Goal: Task Accomplishment & Management: Use online tool/utility

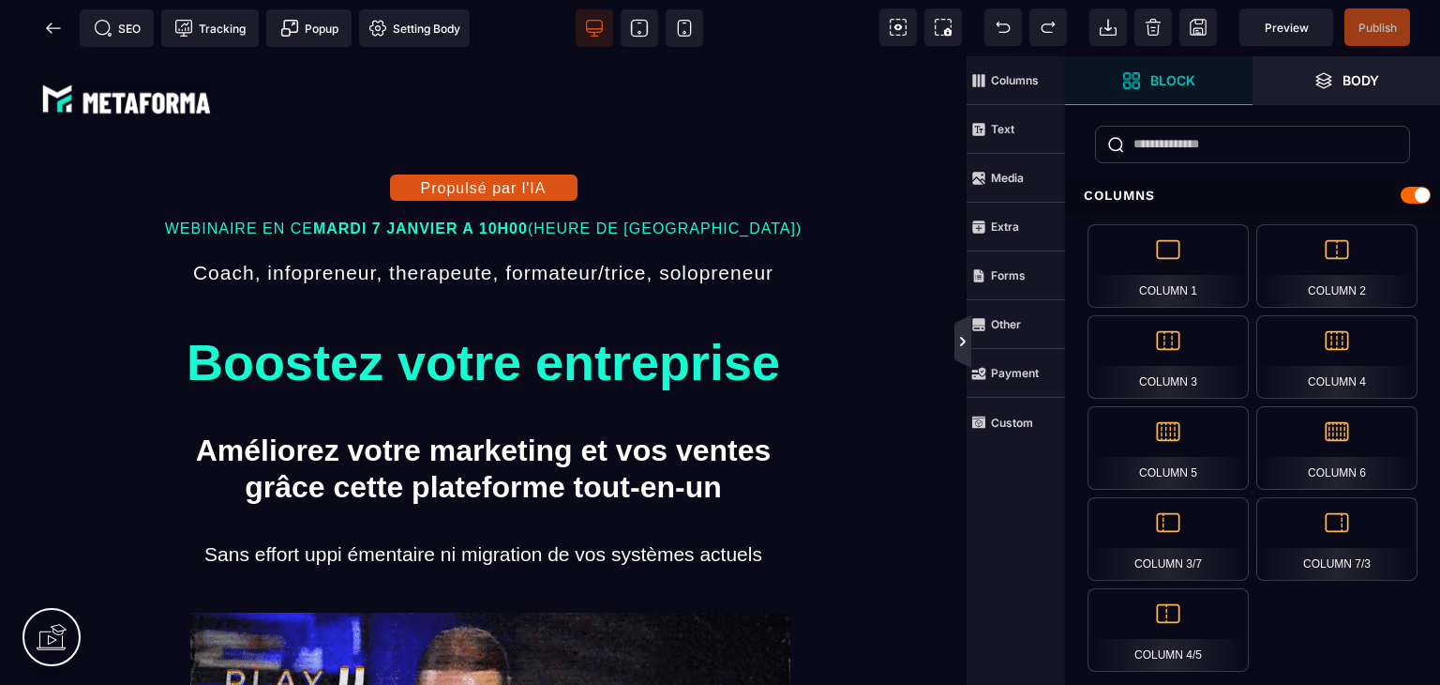
click at [960, 354] on icon at bounding box center [963, 341] width 17 height 53
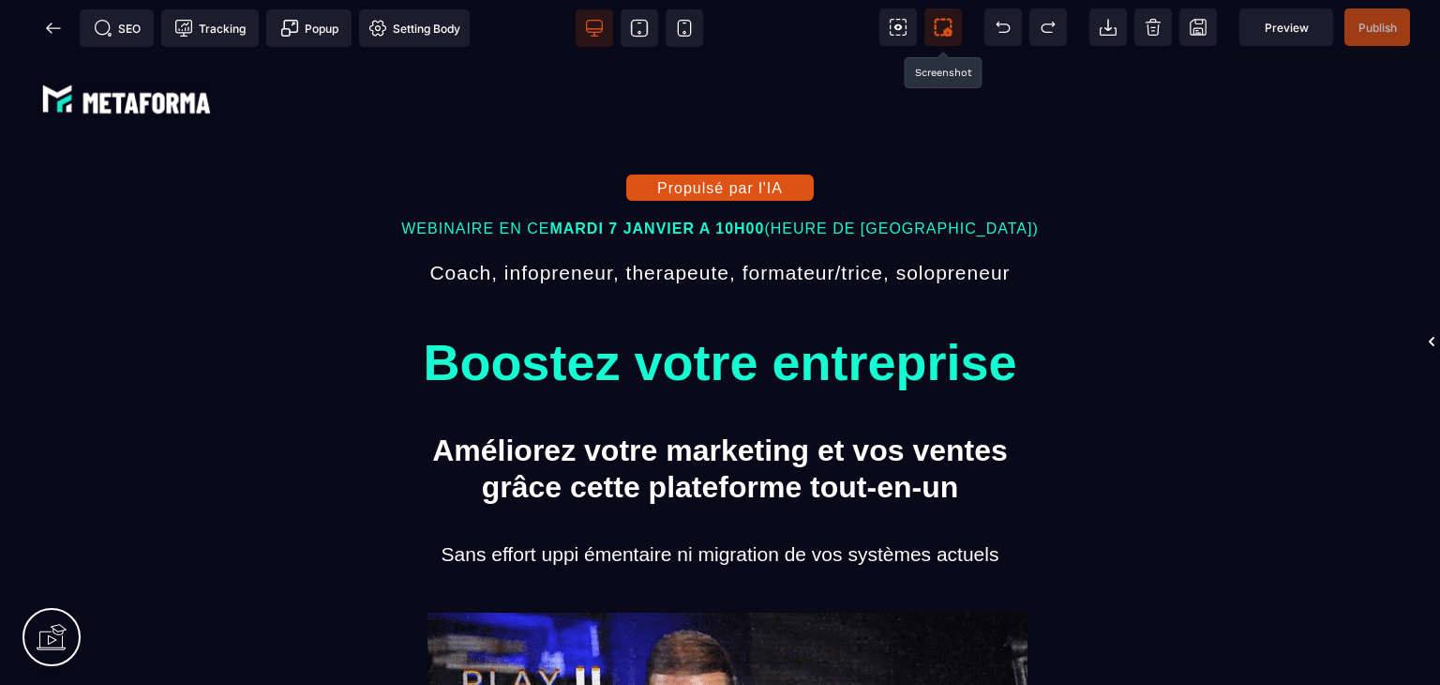
click at [936, 30] on icon at bounding box center [943, 27] width 19 height 19
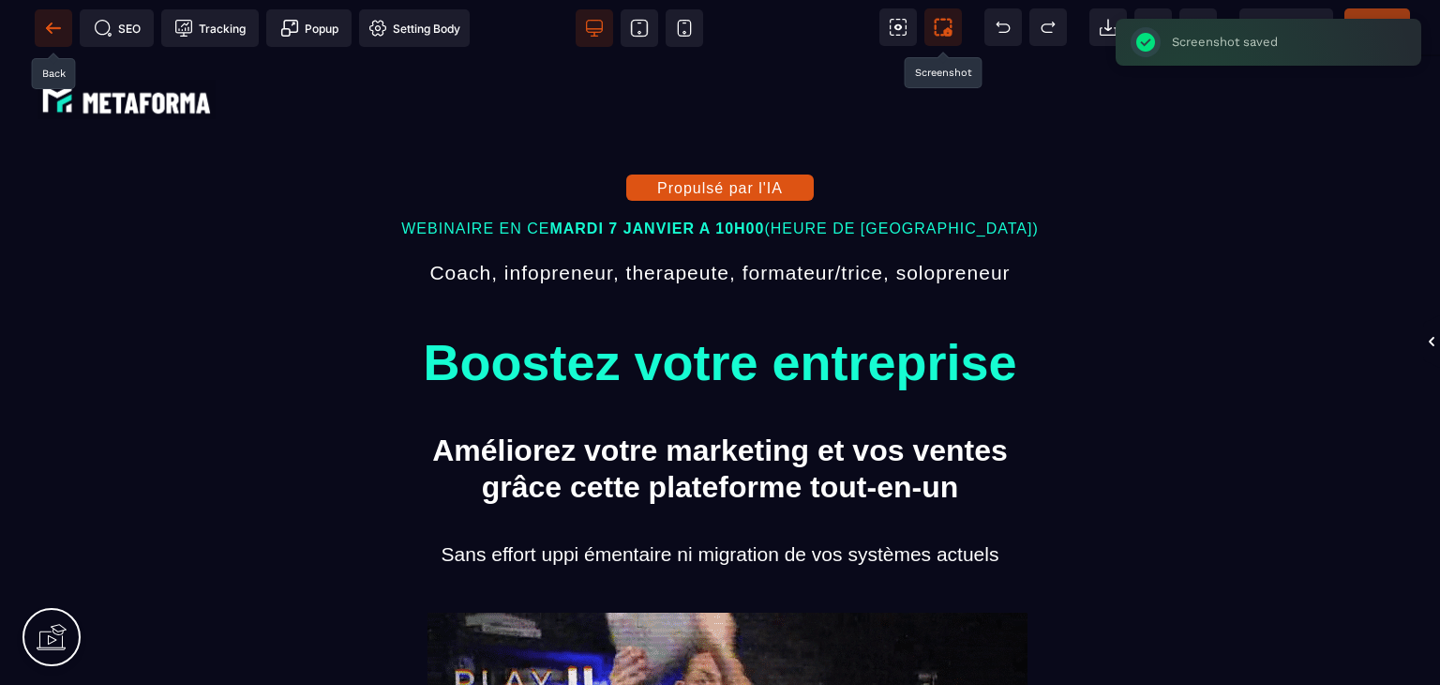
click at [68, 28] on span at bounding box center [54, 28] width 38 height 38
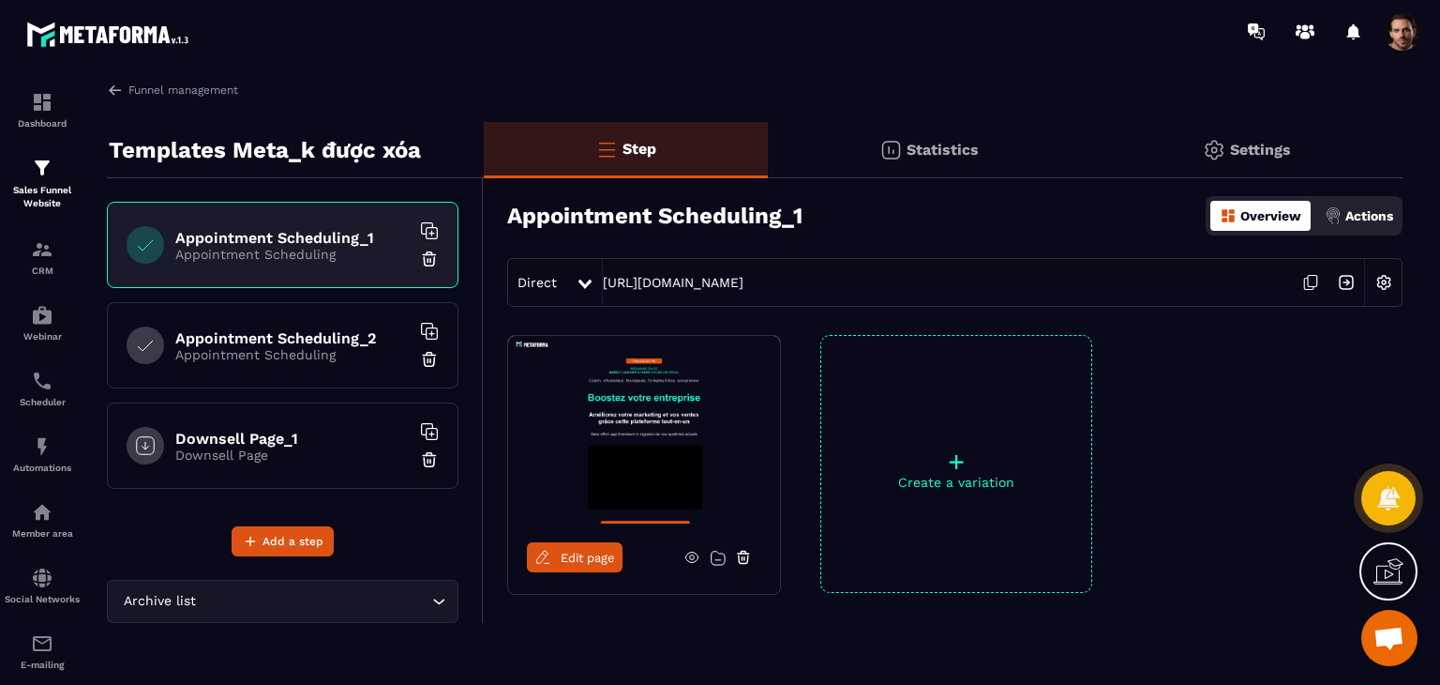
click at [1308, 282] on icon at bounding box center [1312, 281] width 9 height 11
click at [895, 83] on div "Funnel management" at bounding box center [755, 90] width 1296 height 17
click at [1310, 290] on icon at bounding box center [1311, 282] width 36 height 36
